Goal: Browse casually

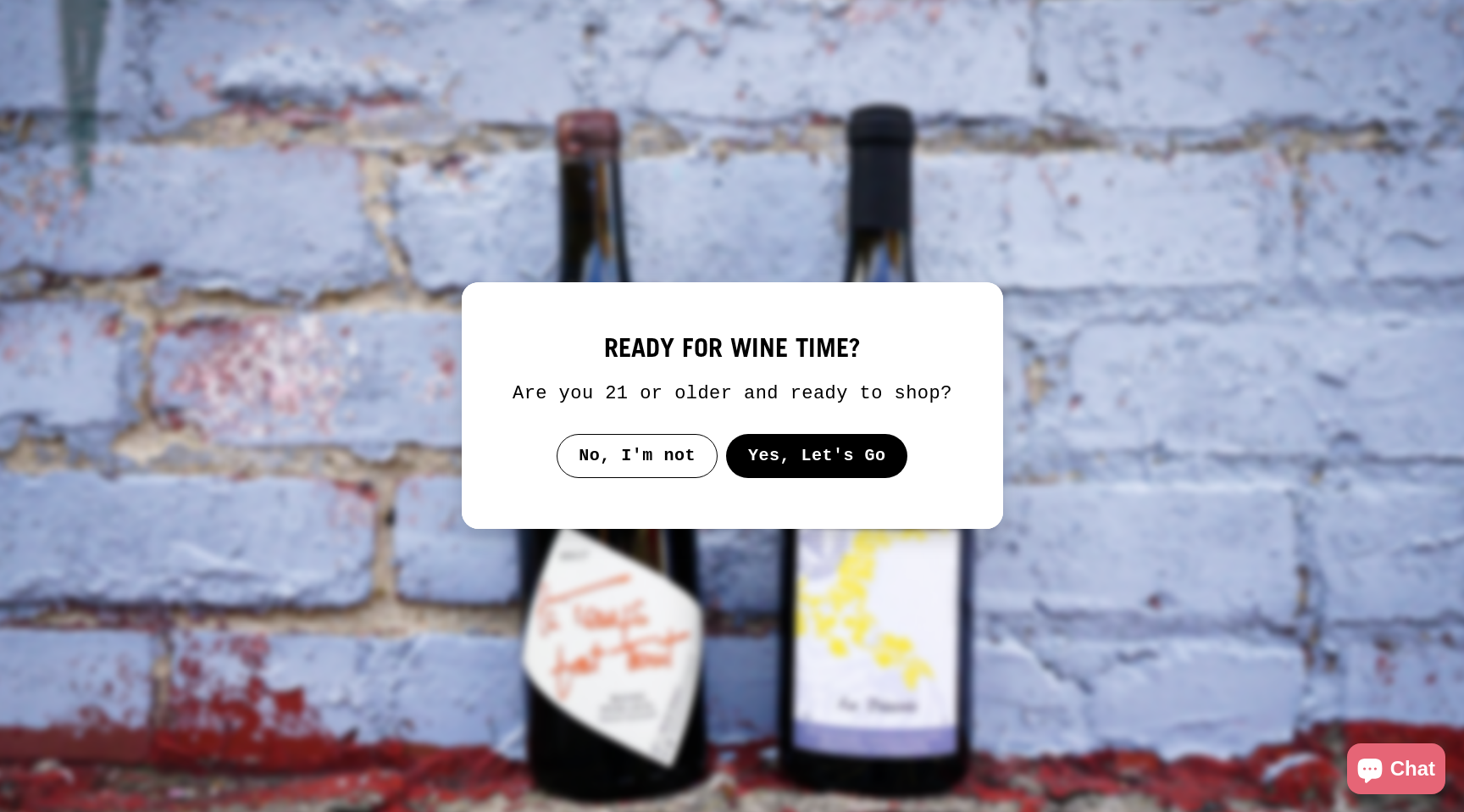
click at [878, 451] on button "Yes, Let's Go" at bounding box center [816, 455] width 182 height 44
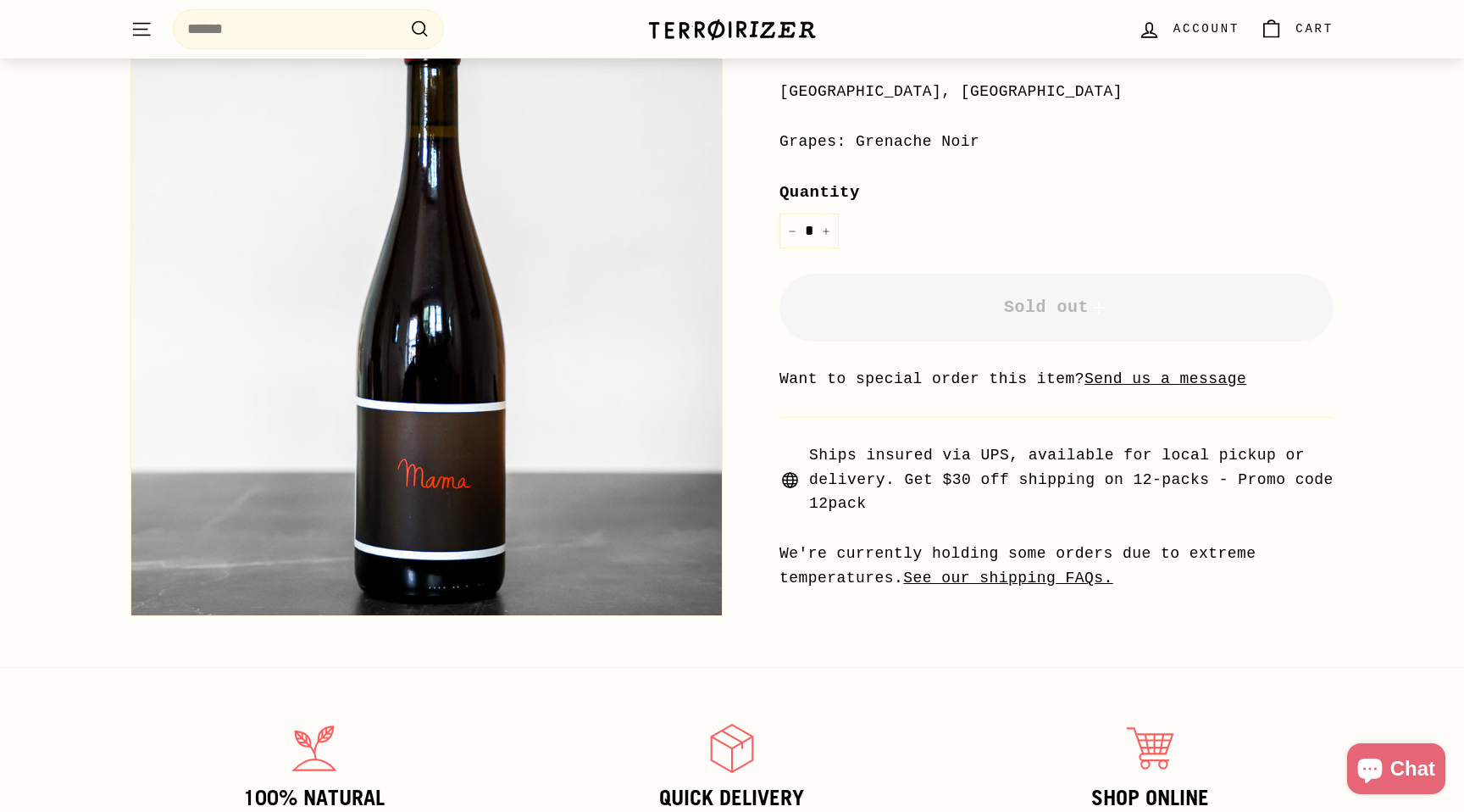
scroll to position [592, 0]
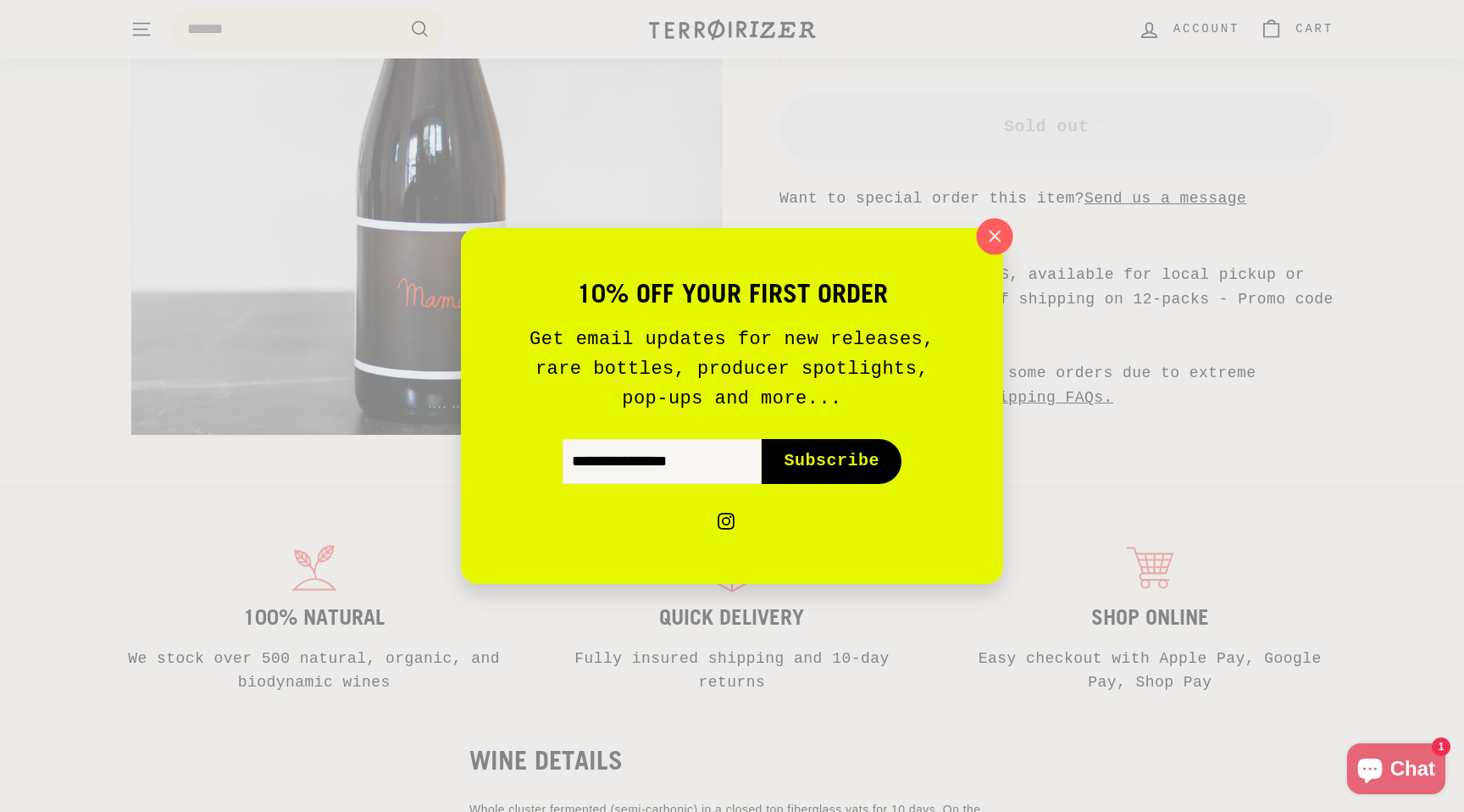
click at [1005, 244] on icon "button" at bounding box center [994, 235] width 25 height 25
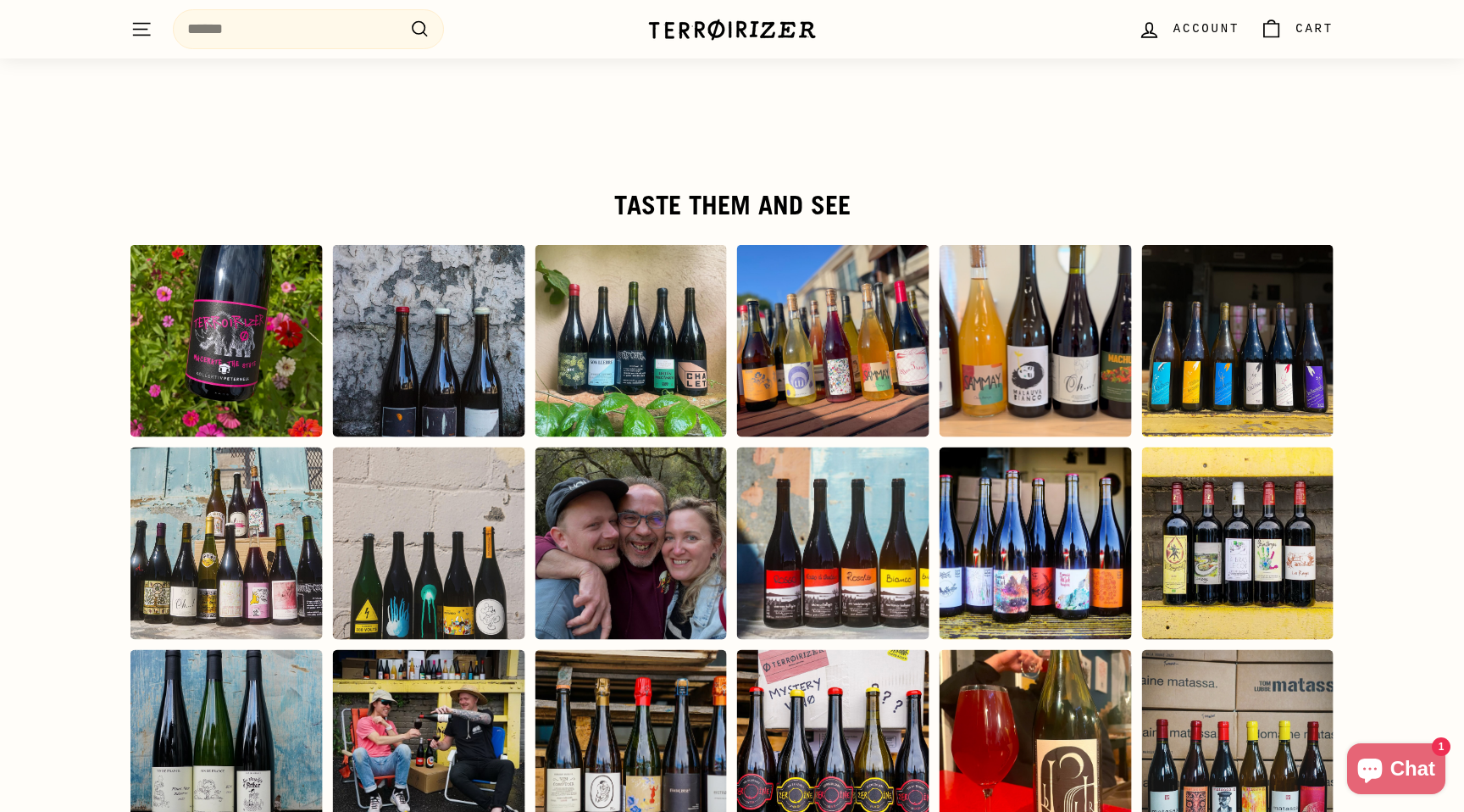
scroll to position [3797, 0]
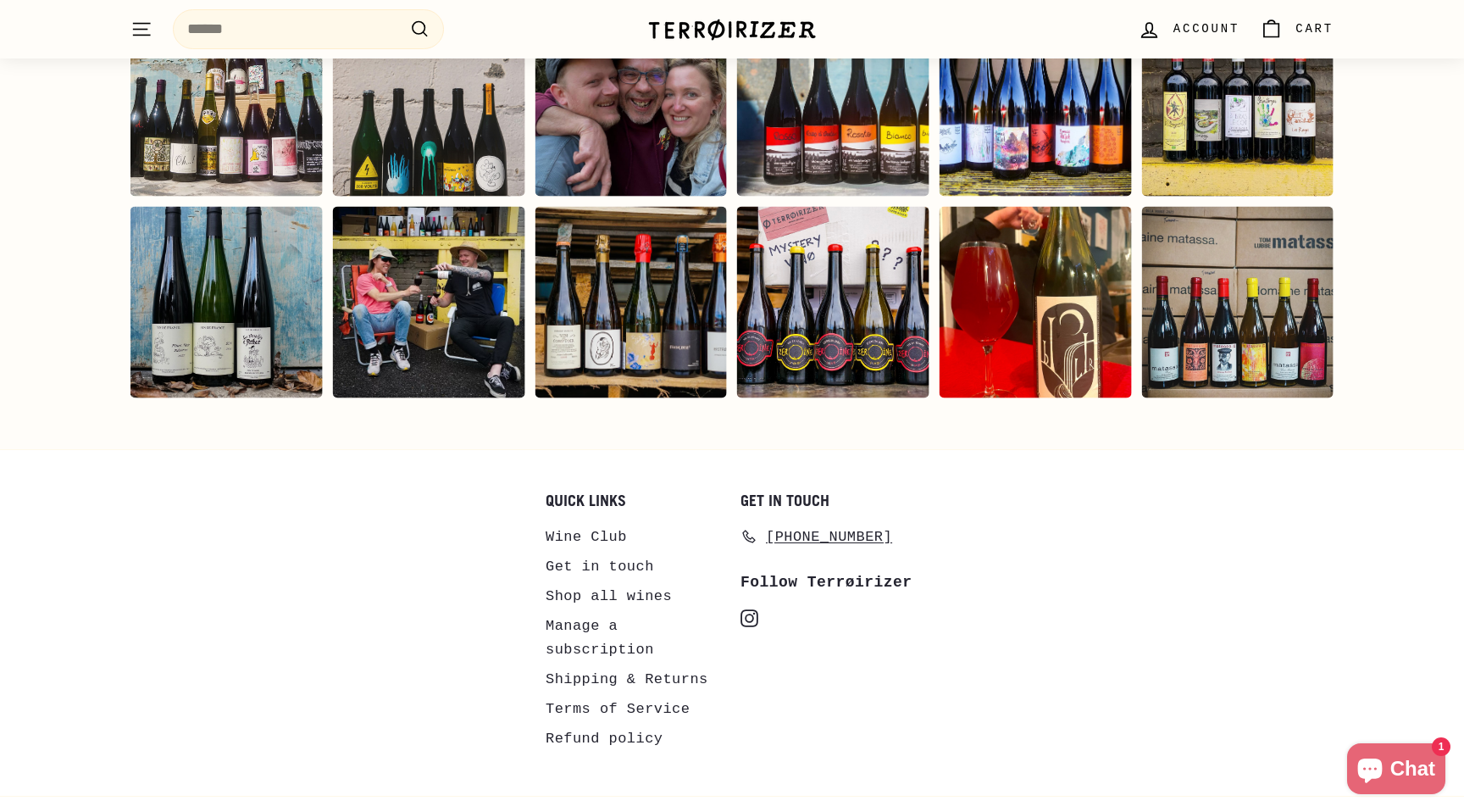
click at [830, 570] on div "Follow Terrøirizer" at bounding box center [829, 582] width 178 height 24
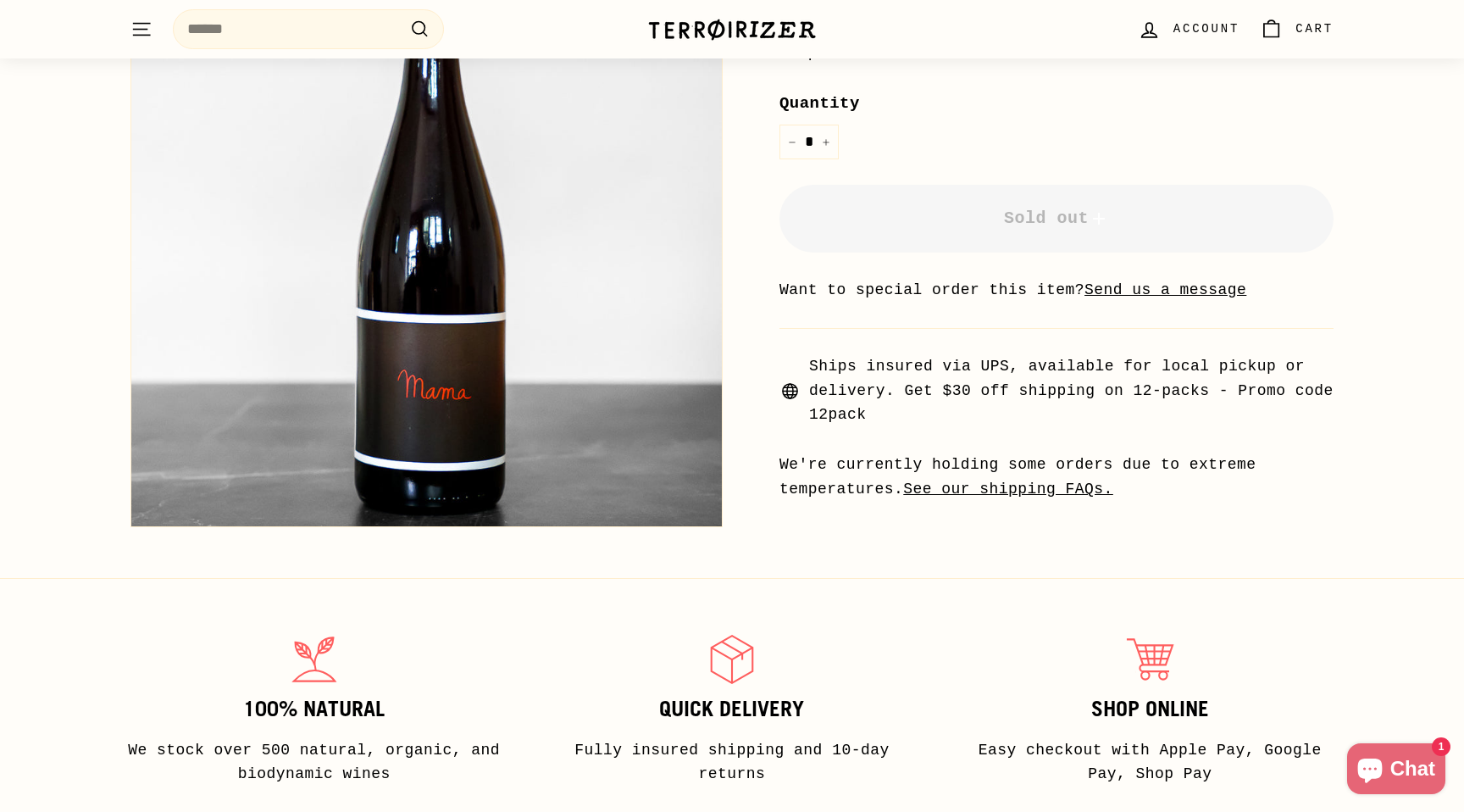
scroll to position [0, 0]
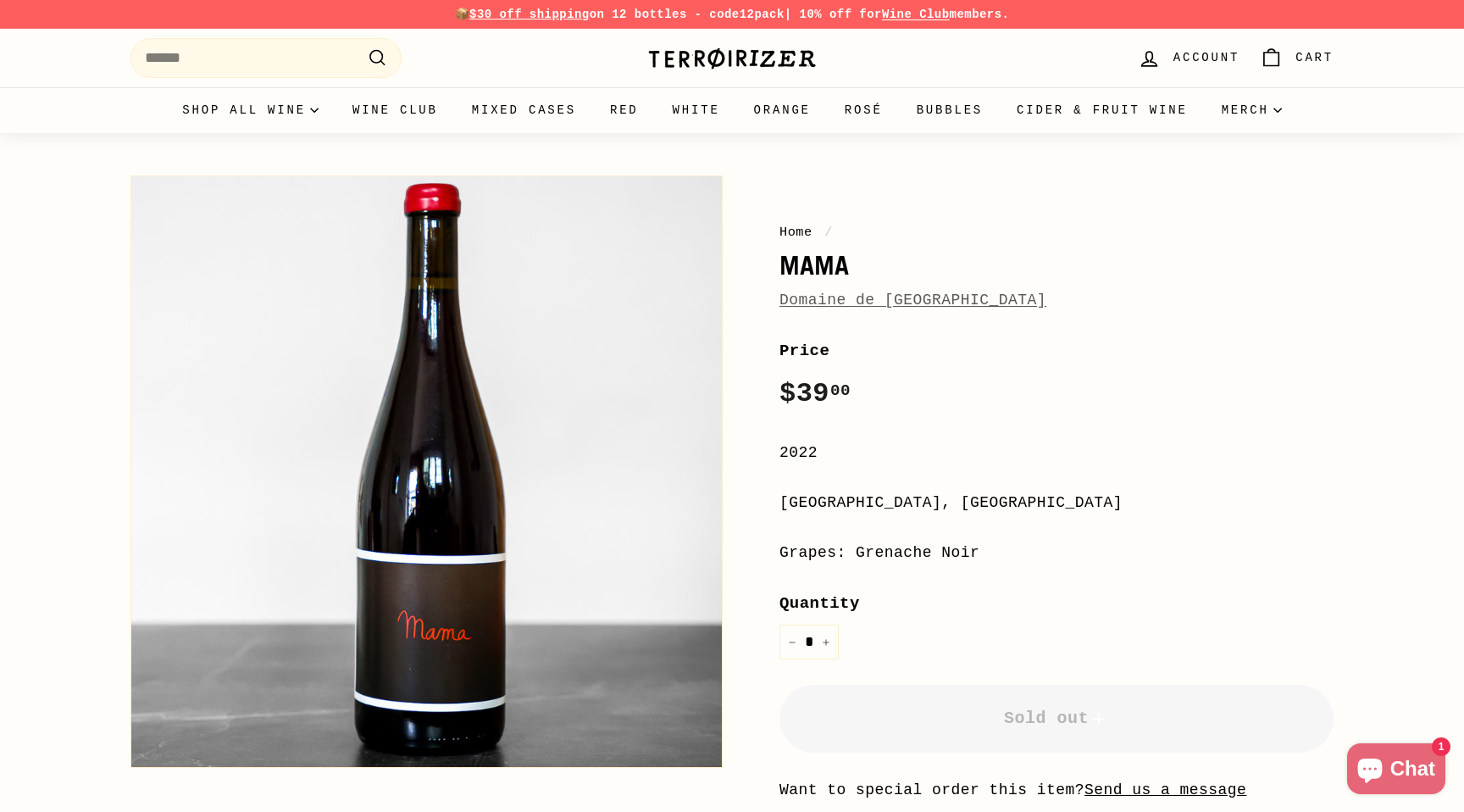
click at [726, 63] on img at bounding box center [732, 57] width 170 height 24
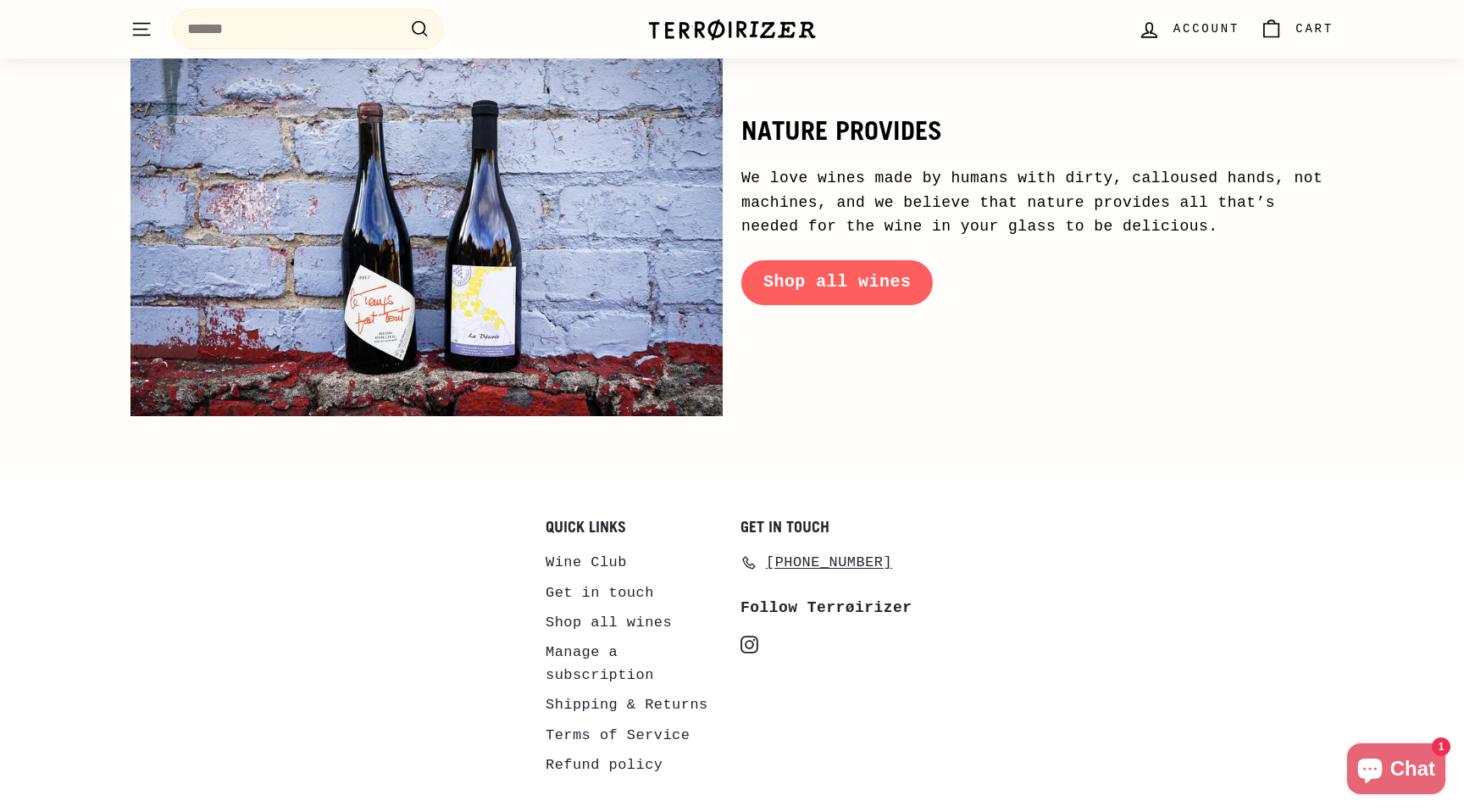
scroll to position [8232, 0]
